Goal: Task Accomplishment & Management: Complete application form

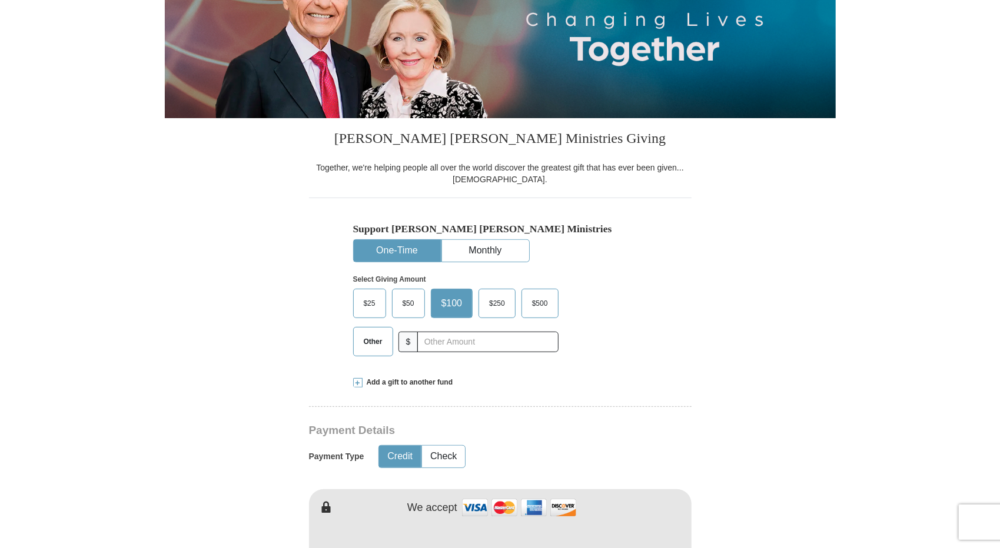
click at [369, 307] on span "$25" at bounding box center [370, 304] width 24 height 18
click at [0, 0] on input "$25" at bounding box center [0, 0] width 0 height 0
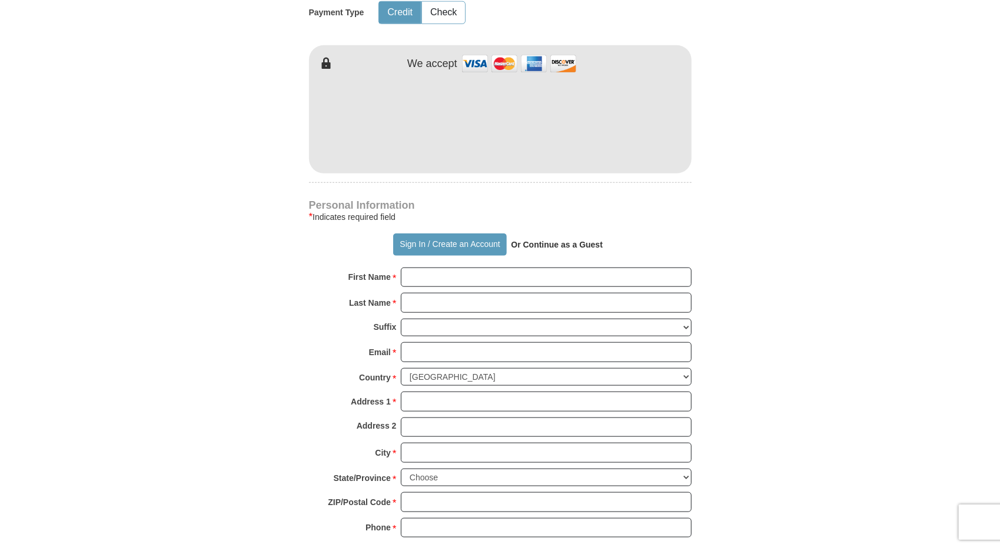
scroll to position [647, 0]
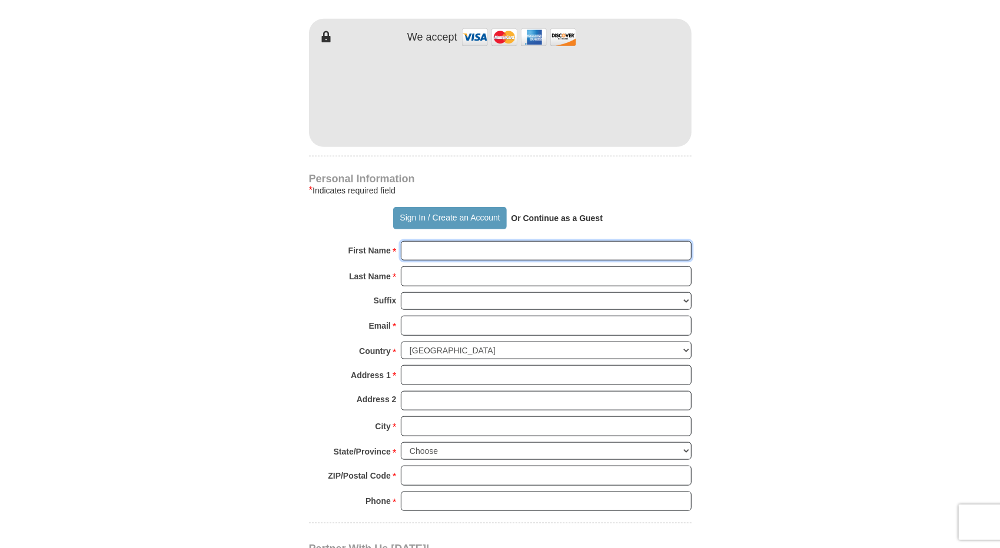
click at [428, 250] on input "First Name *" at bounding box center [546, 251] width 291 height 20
type input "[PERSON_NAME]"
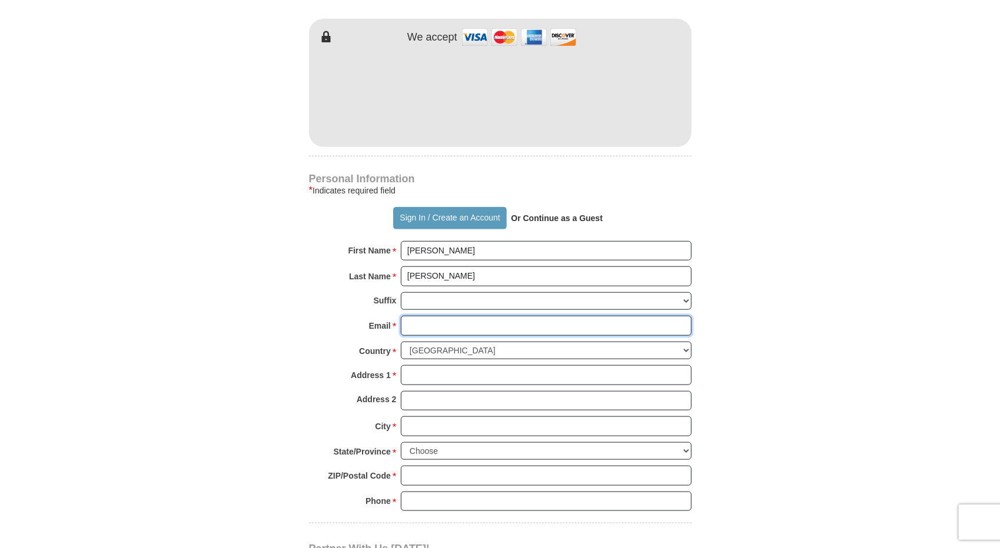
click at [417, 319] on input "Email *" at bounding box center [546, 326] width 291 height 20
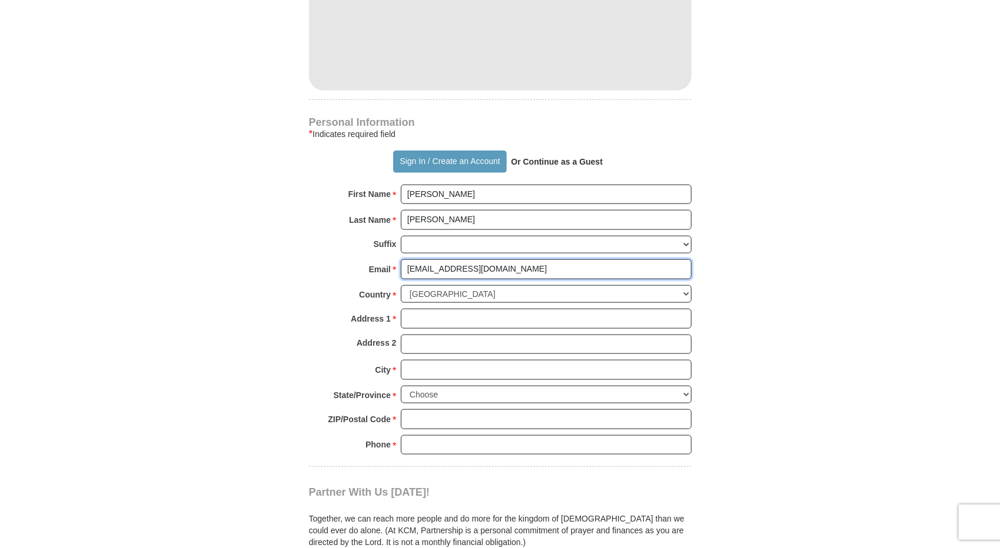
scroll to position [706, 0]
type input "[EMAIL_ADDRESS][DOMAIN_NAME]"
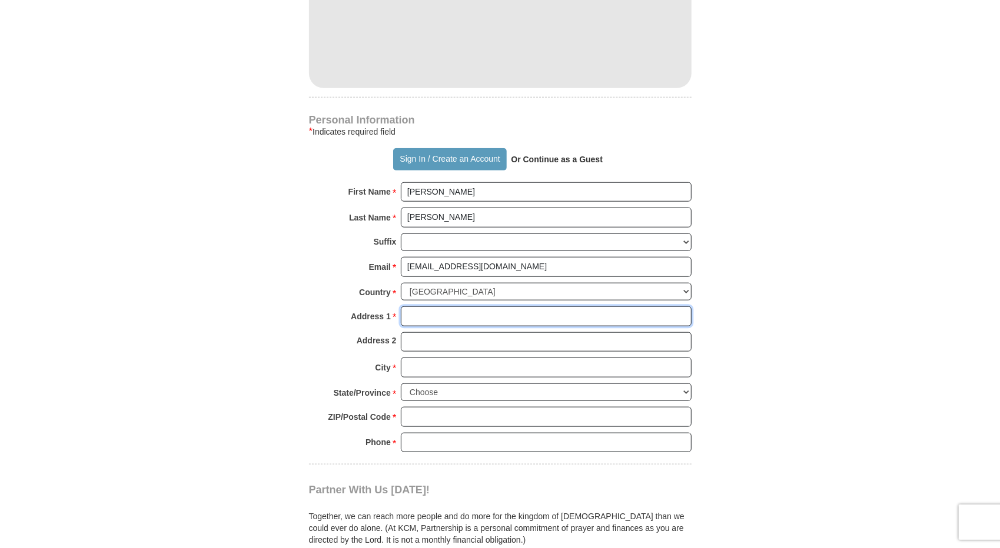
click at [417, 310] on input "Address 1 *" at bounding box center [546, 317] width 291 height 20
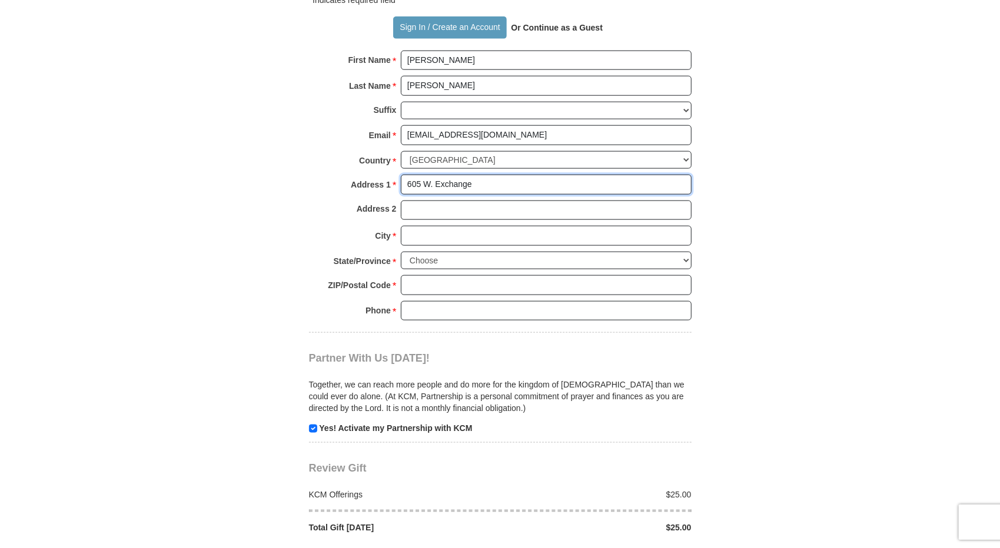
scroll to position [883, 0]
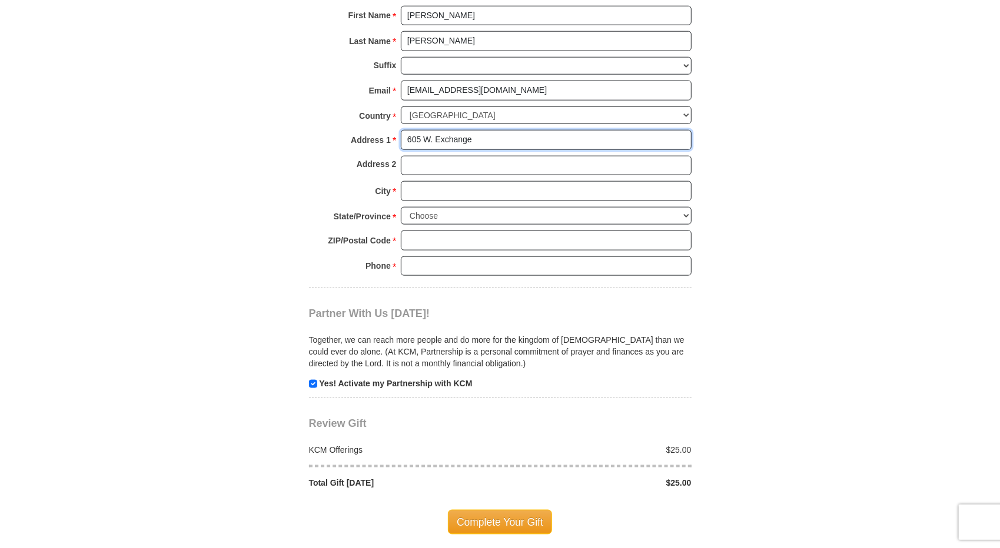
type input "605 W. Exchange"
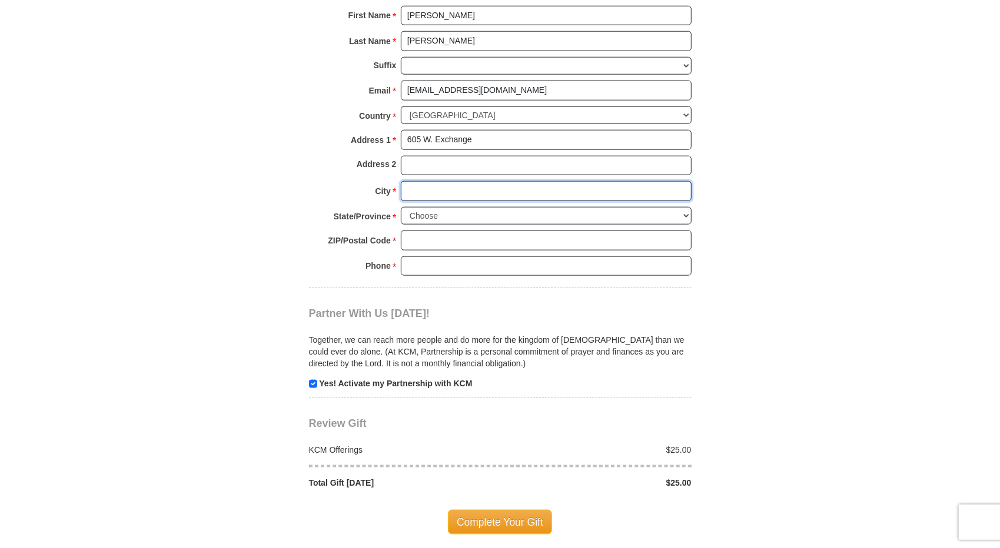
click at [431, 183] on input "City *" at bounding box center [546, 191] width 291 height 20
type input "Crete"
click at [419, 213] on select "Choose [US_STATE] [US_STATE] [US_STATE] [US_STATE] [US_STATE] Armed Forces Amer…" at bounding box center [546, 216] width 291 height 18
select select "IL"
click at [401, 207] on select "Choose [US_STATE] [US_STATE] [US_STATE] [US_STATE] [US_STATE] Armed Forces Amer…" at bounding box center [546, 216] width 291 height 18
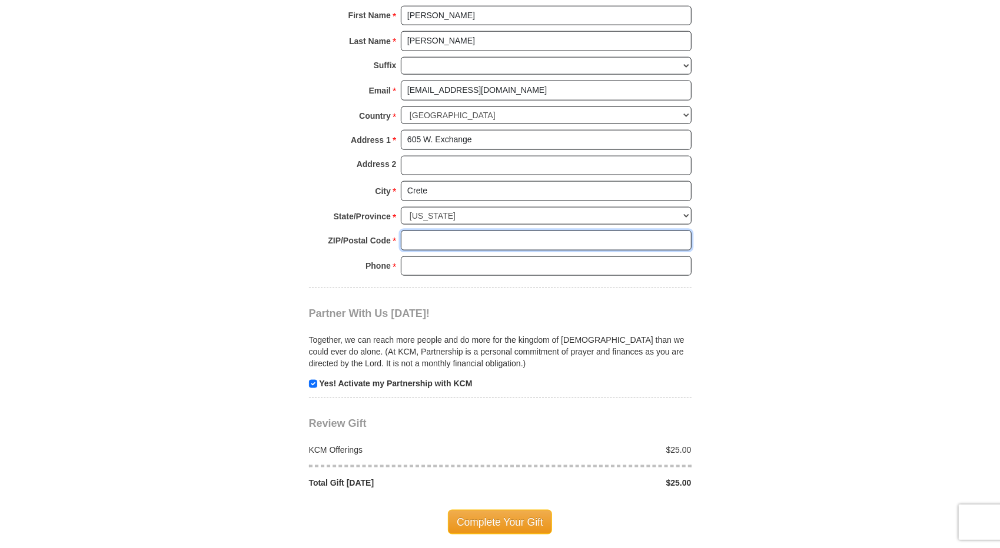
click at [422, 238] on input "ZIP/Postal Code *" at bounding box center [546, 241] width 291 height 20
type input "60417"
click at [428, 265] on input "Phone * *" at bounding box center [546, 267] width 291 height 20
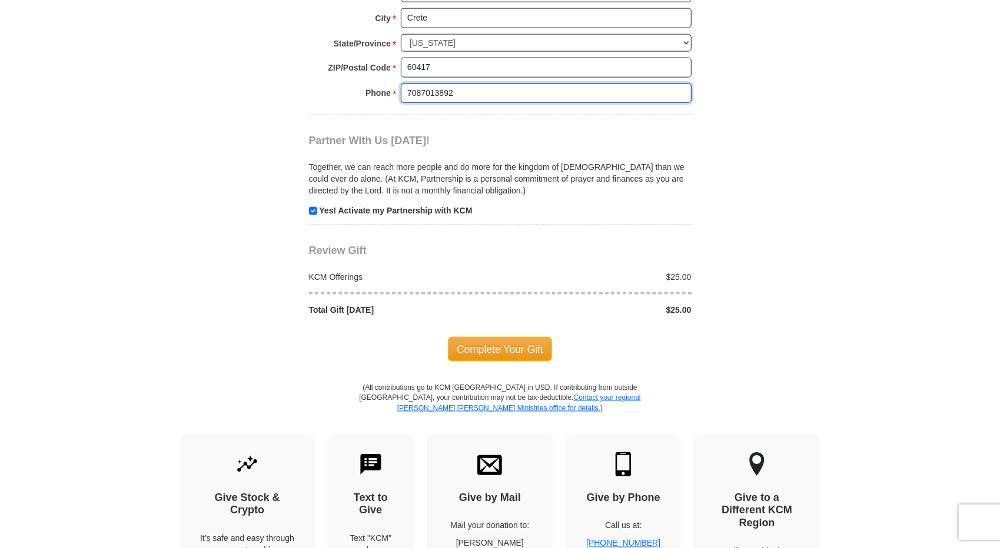
scroll to position [1059, 0]
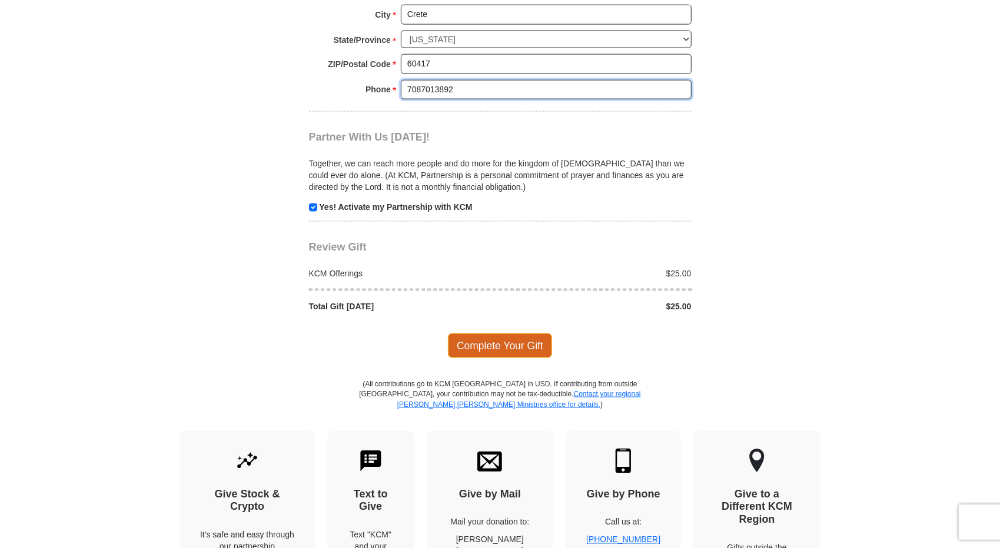
type input "7087013892"
click at [534, 342] on span "Complete Your Gift" at bounding box center [500, 346] width 104 height 25
